Goal: Transaction & Acquisition: Book appointment/travel/reservation

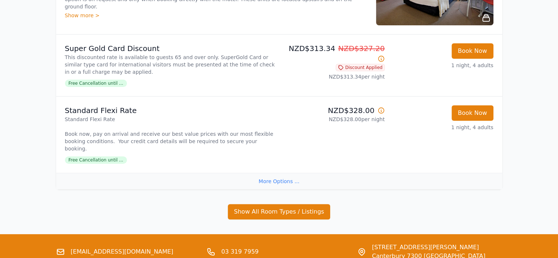
scroll to position [194, 0]
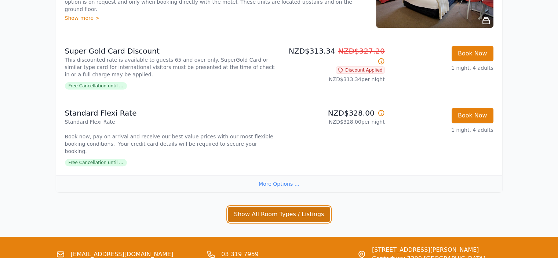
click at [281, 207] on button "Show All Room Types / Listings" at bounding box center [279, 214] width 103 height 15
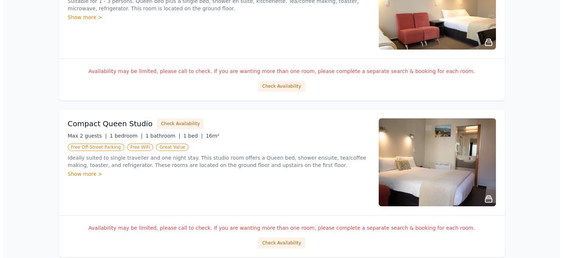
scroll to position [596, 0]
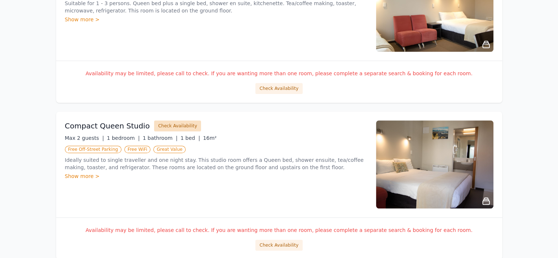
click at [166, 120] on button "Check Availability" at bounding box center [177, 125] width 47 height 11
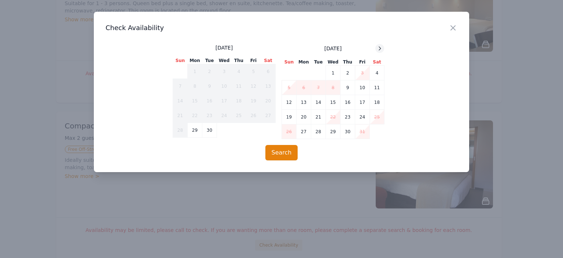
click at [379, 48] on icon at bounding box center [380, 48] width 6 height 6
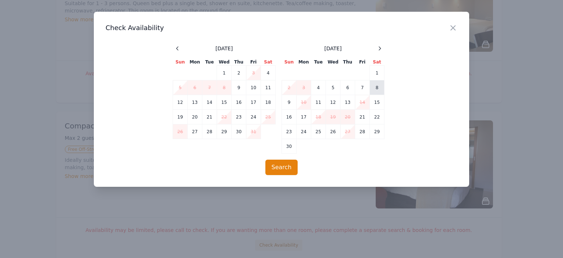
click at [377, 85] on td "8" at bounding box center [377, 87] width 15 height 15
click at [281, 168] on button "Search" at bounding box center [282, 167] width 33 height 15
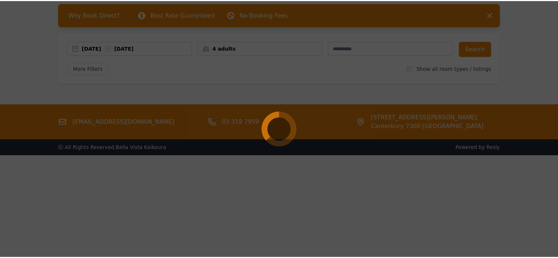
scroll to position [35, 0]
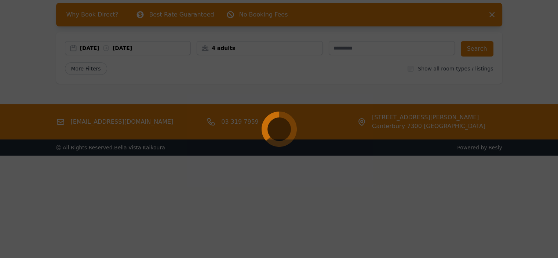
drag, startPoint x: 302, startPoint y: 83, endPoint x: 366, endPoint y: 86, distance: 64.3
click at [330, 85] on div at bounding box center [279, 129] width 558 height 258
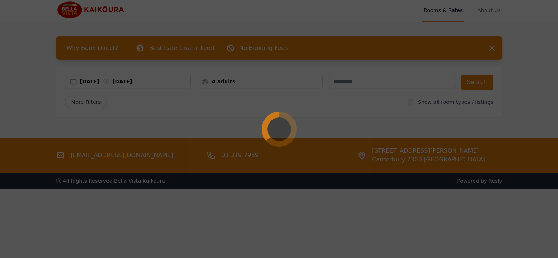
scroll to position [0, 0]
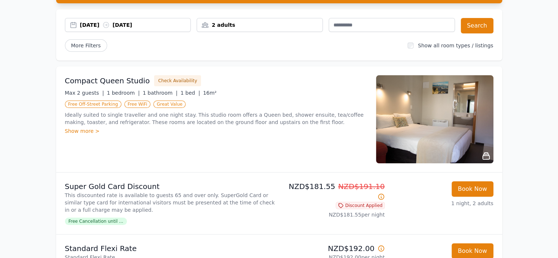
scroll to position [51, 0]
